Goal: Task Accomplishment & Management: Manage account settings

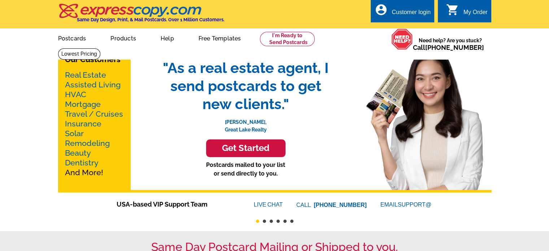
click at [410, 14] on div "Customer login" at bounding box center [411, 14] width 39 height 10
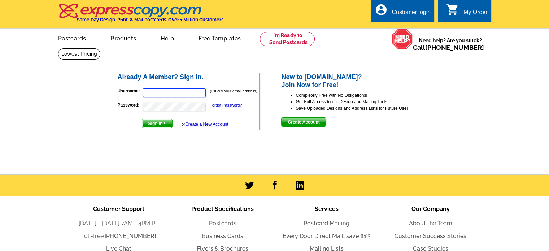
type input "[EMAIL_ADDRESS][DOMAIN_NAME]"
click at [159, 125] on span "Sign In" at bounding box center [157, 123] width 30 height 9
